Goal: Task Accomplishment & Management: Manage account settings

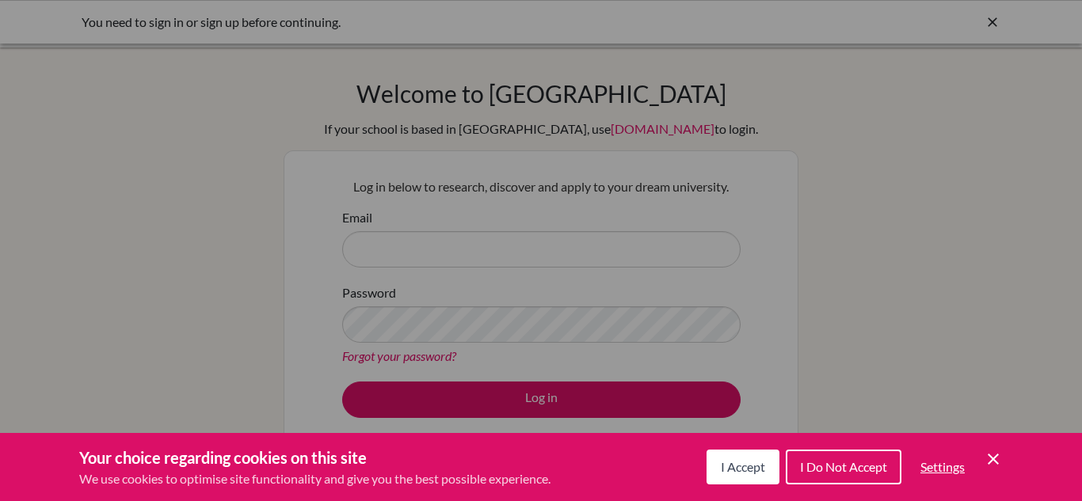
scroll to position [190, 0]
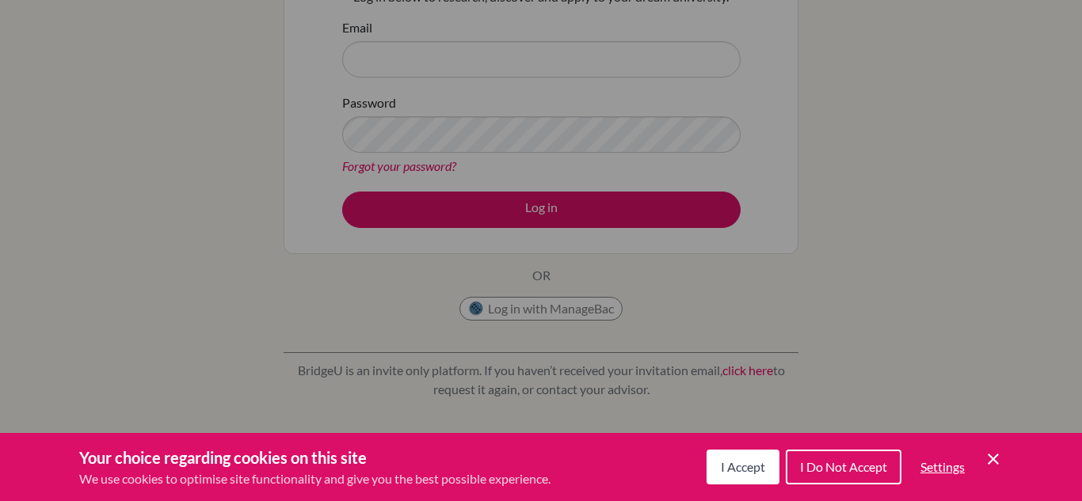
click at [989, 458] on icon "Cookie Control Close Icon" at bounding box center [993, 459] width 19 height 19
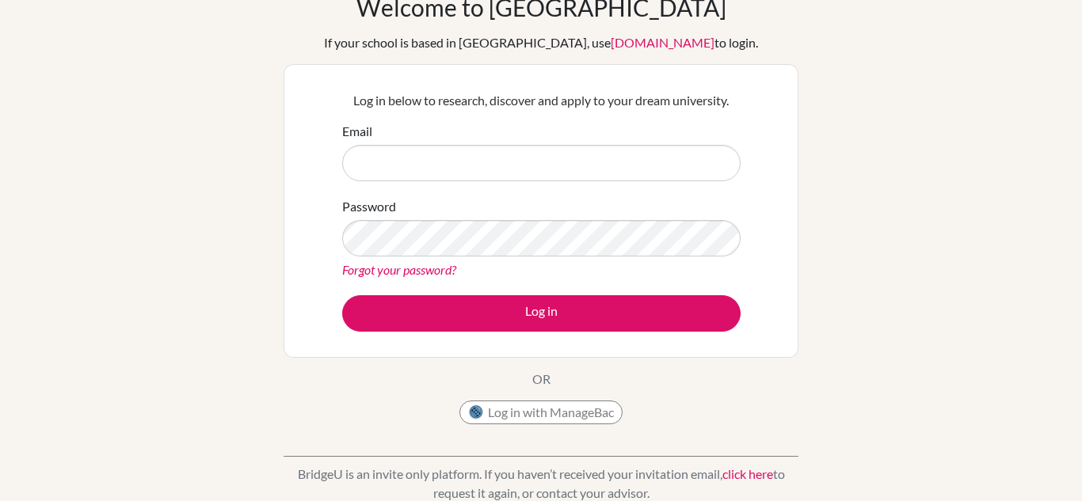
scroll to position [0, 0]
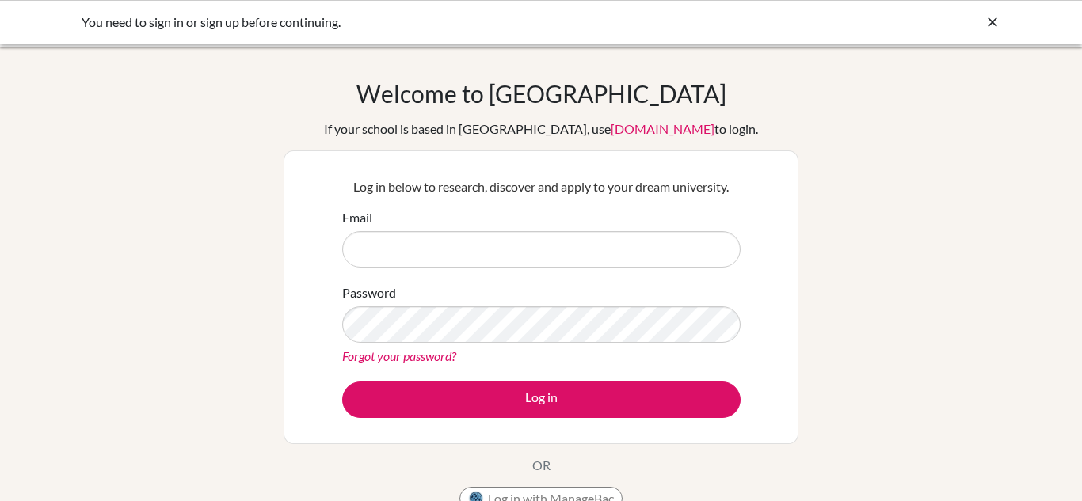
click at [629, 227] on div "Email" at bounding box center [541, 237] width 398 height 59
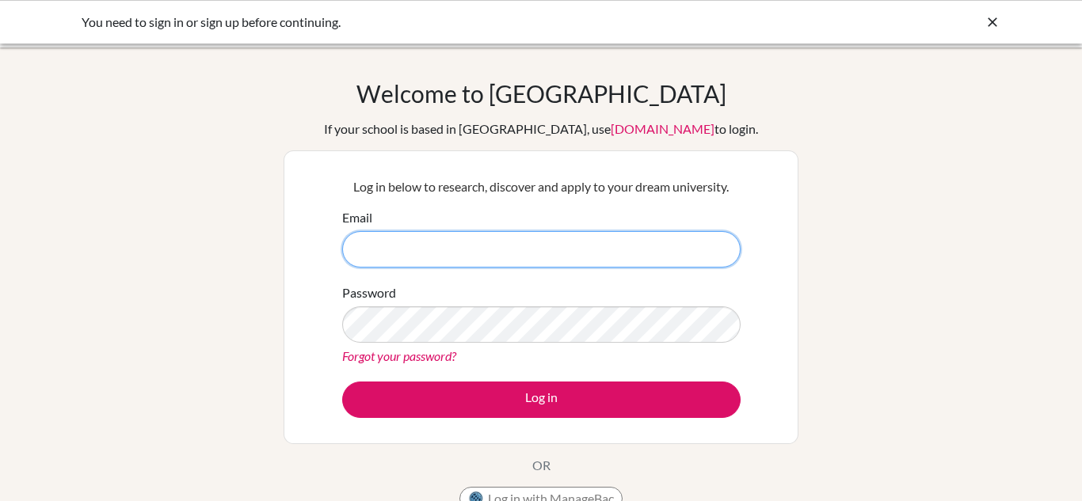
click at [644, 265] on input "Email" at bounding box center [541, 249] width 398 height 36
type input "[PERSON_NAME][EMAIL_ADDRESS][DOMAIN_NAME]"
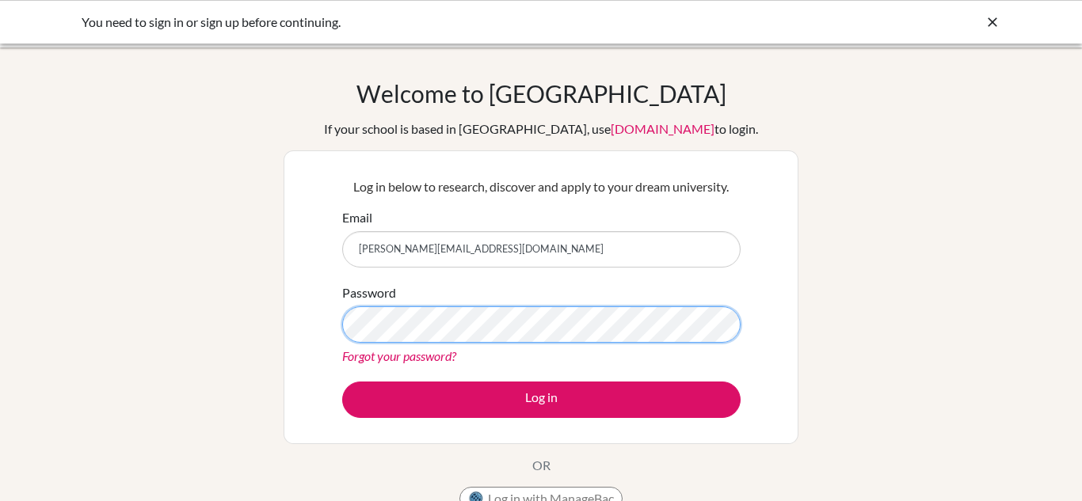
click at [342, 382] on button "Log in" at bounding box center [541, 400] width 398 height 36
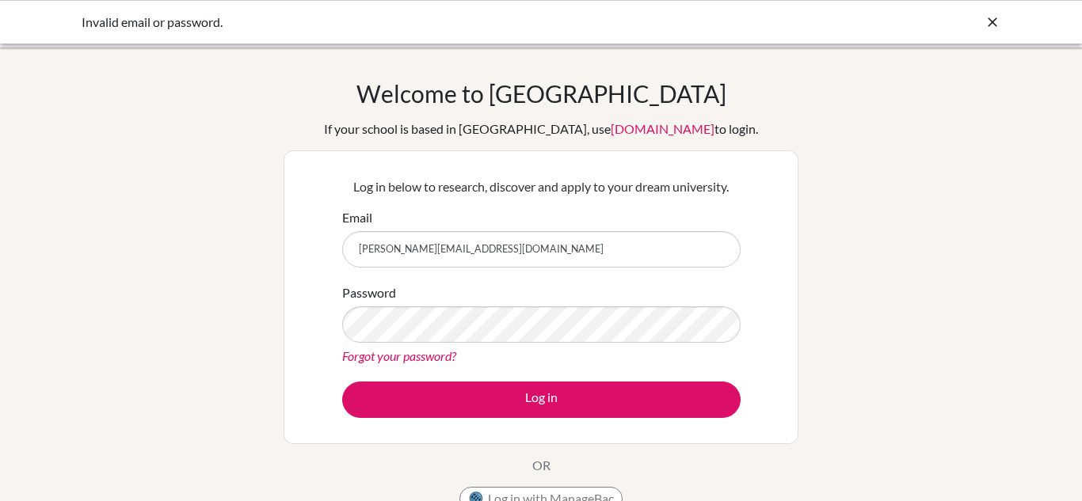
click at [342, 382] on button "Log in" at bounding box center [541, 400] width 398 height 36
